Goal: Task Accomplishment & Management: Complete application form

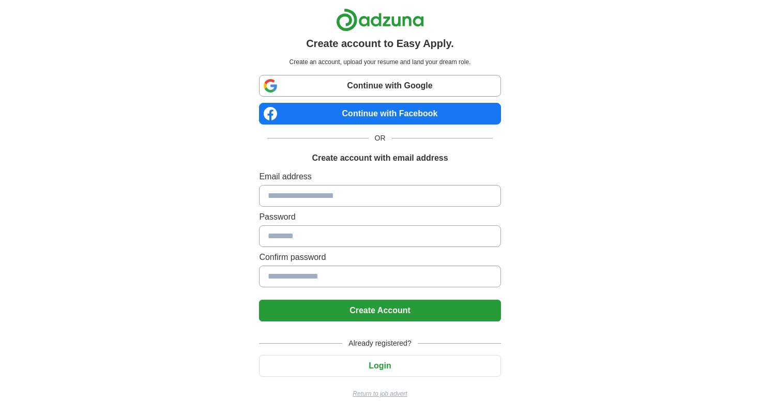
click at [392, 86] on link "Continue with Google" at bounding box center [380, 86] width 242 height 22
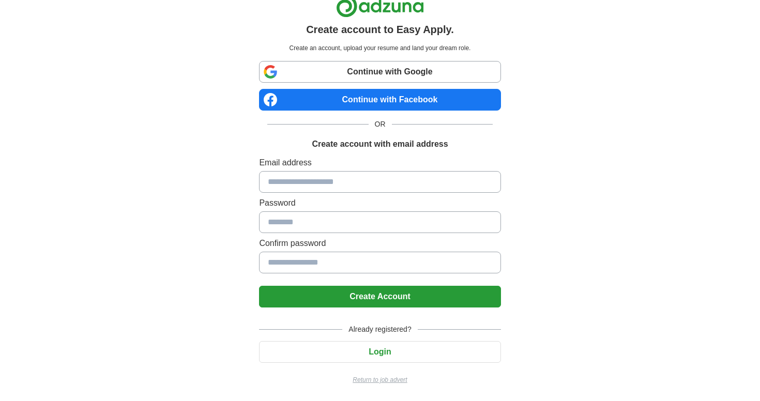
click at [412, 183] on input at bounding box center [380, 182] width 242 height 22
click at [416, 161] on label "Email address" at bounding box center [380, 163] width 242 height 12
